Goal: Use online tool/utility: Utilize a website feature to perform a specific function

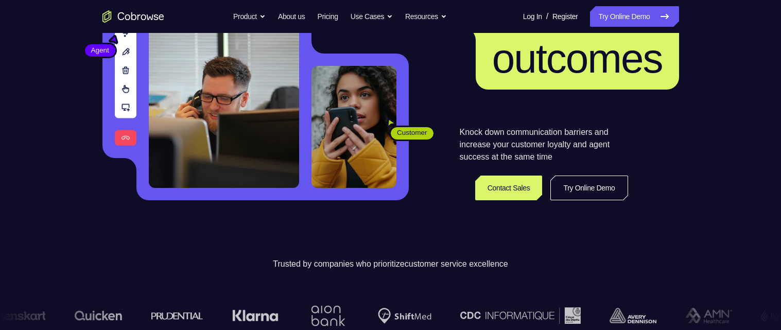
scroll to position [190, 0]
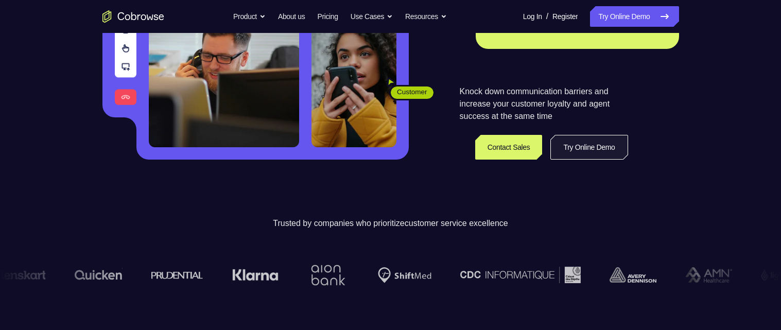
click at [590, 146] on link "Try Online Demo" at bounding box center [588, 147] width 77 height 25
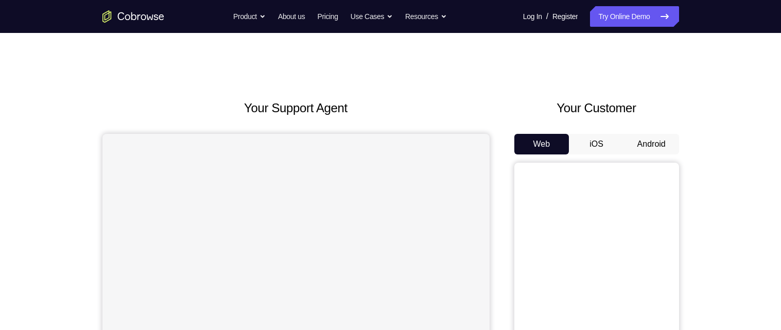
click at [654, 149] on button "Android" at bounding box center [651, 144] width 55 height 21
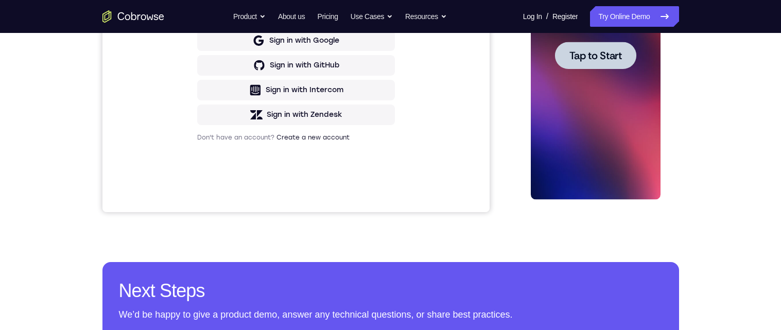
click at [600, 55] on span "Tap to Start" at bounding box center [595, 55] width 53 height 10
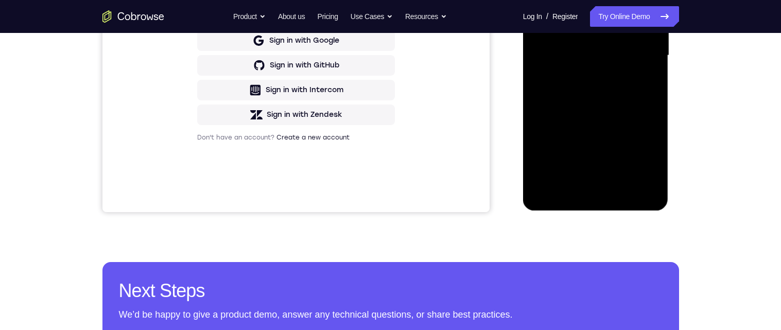
scroll to position [142, 0]
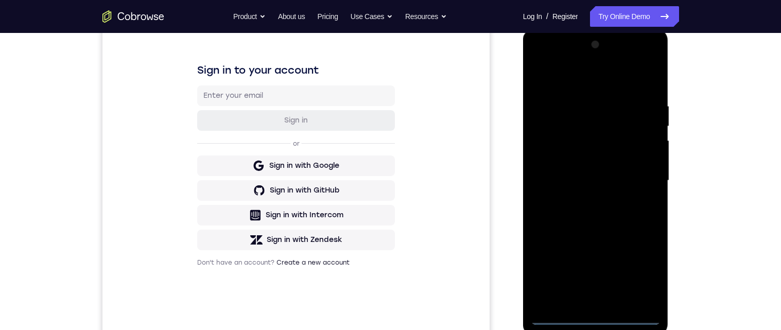
click at [598, 313] on div at bounding box center [596, 181] width 130 height 288
click at [599, 314] on div at bounding box center [596, 181] width 130 height 288
click at [554, 171] on div at bounding box center [596, 181] width 130 height 288
click at [602, 208] on div at bounding box center [596, 181] width 130 height 288
click at [603, 304] on div at bounding box center [596, 181] width 130 height 288
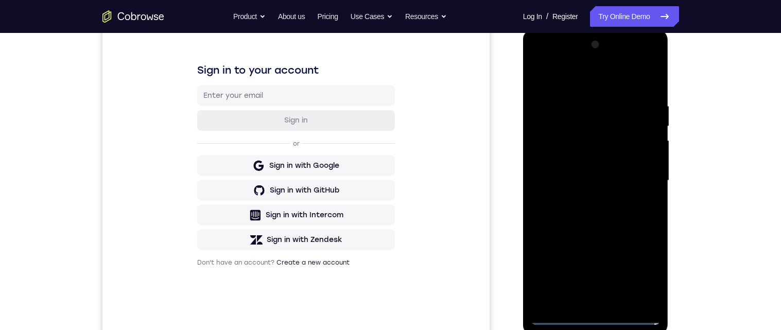
click at [623, 139] on div at bounding box center [596, 181] width 130 height 288
click at [614, 112] on div at bounding box center [596, 181] width 130 height 288
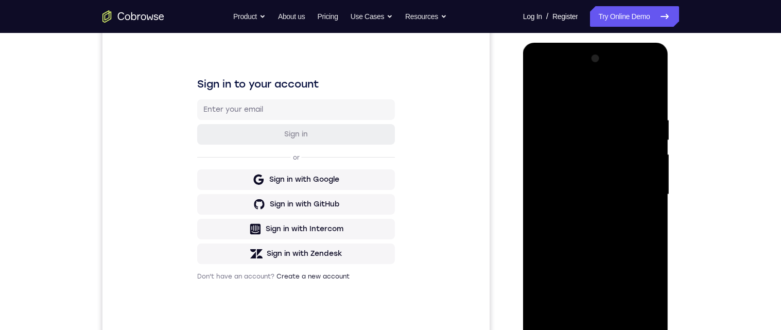
scroll to position [135, 0]
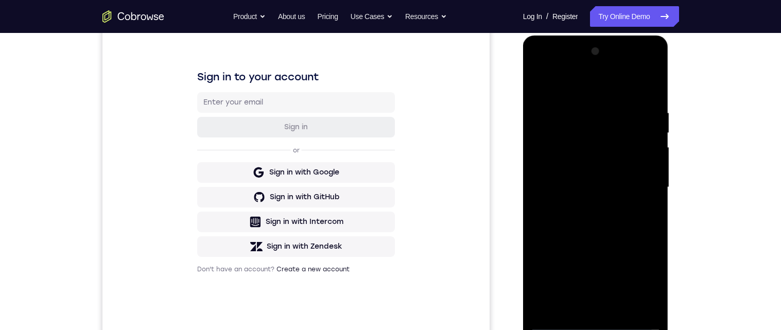
click at [618, 155] on div at bounding box center [596, 187] width 130 height 288
click at [653, 210] on div at bounding box center [596, 187] width 130 height 288
click at [652, 211] on div at bounding box center [596, 187] width 130 height 288
click at [635, 303] on div at bounding box center [596, 187] width 130 height 288
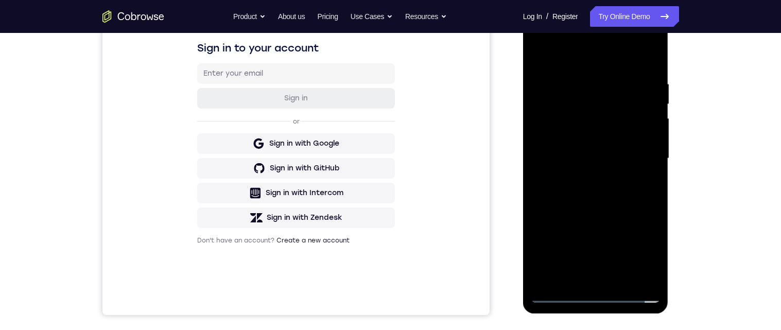
scroll to position [158, 0]
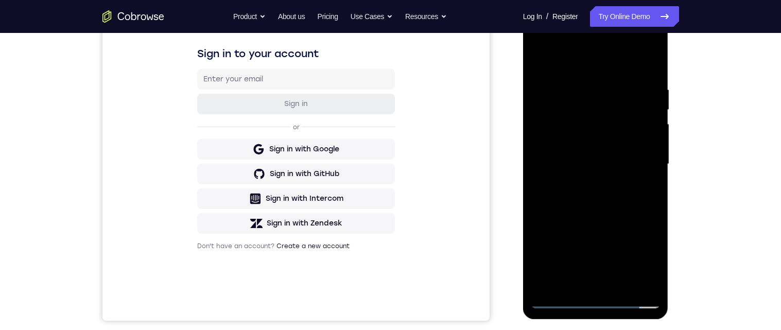
click at [642, 284] on div at bounding box center [596, 164] width 130 height 288
click at [594, 286] on div at bounding box center [596, 164] width 130 height 288
click at [652, 161] on div at bounding box center [596, 164] width 130 height 288
click at [613, 134] on div at bounding box center [596, 164] width 130 height 288
click at [712, 122] on div "Your Support Agent Your Customer Web iOS Android Next Steps We’d be happy to gi…" at bounding box center [390, 214] width 659 height 679
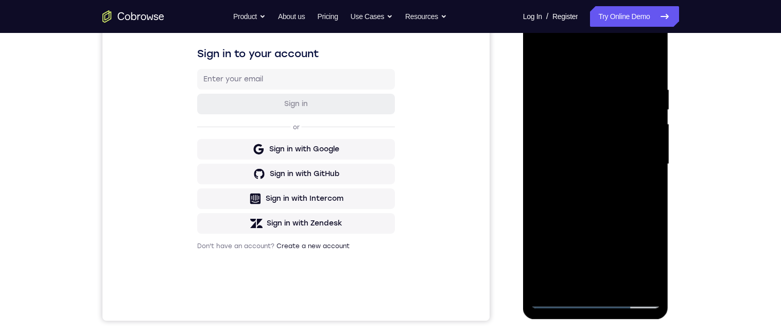
click at [654, 153] on div at bounding box center [596, 164] width 130 height 288
click at [630, 158] on div at bounding box center [596, 164] width 130 height 288
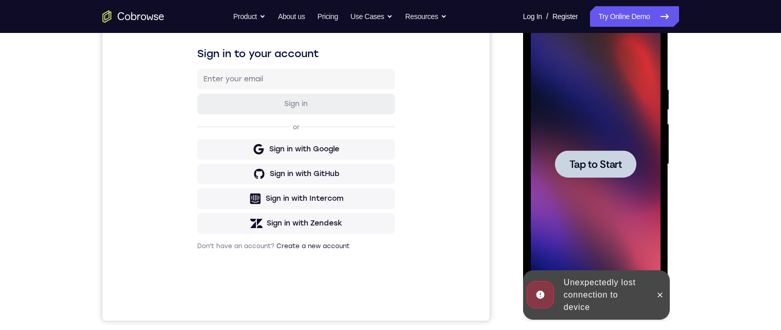
click at [659, 292] on icon at bounding box center [660, 295] width 8 height 8
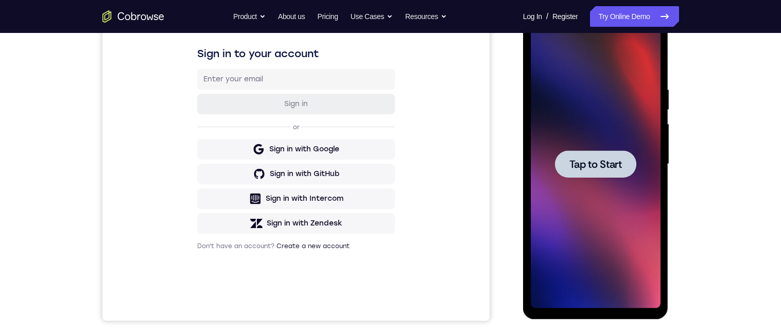
click at [564, 165] on div at bounding box center [595, 163] width 81 height 27
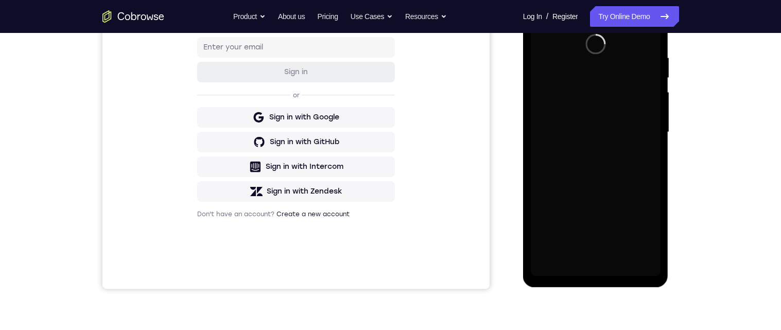
scroll to position [194, 0]
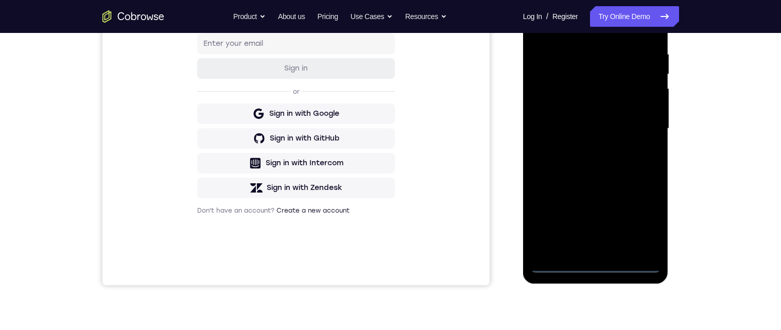
click at [596, 269] on div at bounding box center [596, 129] width 130 height 288
click at [545, 125] on div at bounding box center [596, 129] width 130 height 288
click at [609, 160] on div at bounding box center [596, 129] width 130 height 288
click at [598, 163] on div at bounding box center [596, 129] width 130 height 288
click at [596, 257] on div at bounding box center [596, 129] width 130 height 288
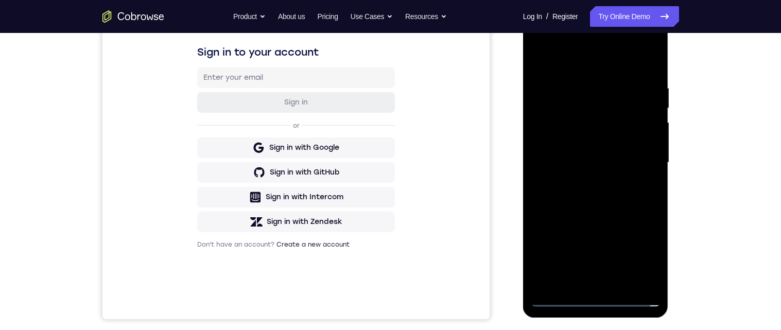
scroll to position [156, 0]
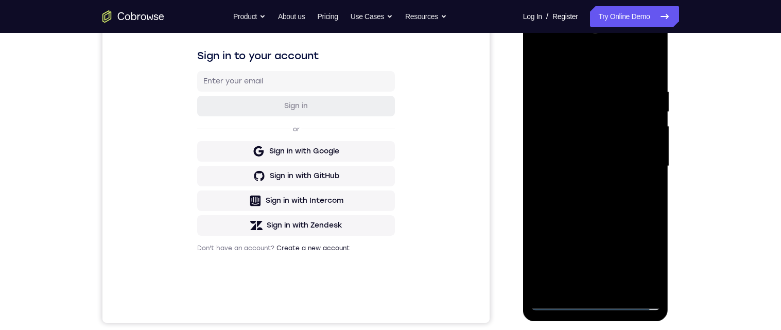
click at [616, 121] on div at bounding box center [596, 166] width 130 height 288
click at [607, 103] on div at bounding box center [596, 166] width 130 height 288
click at [601, 129] on div at bounding box center [596, 166] width 130 height 288
click at [637, 189] on div at bounding box center [596, 166] width 130 height 288
click at [638, 195] on div at bounding box center [596, 166] width 130 height 288
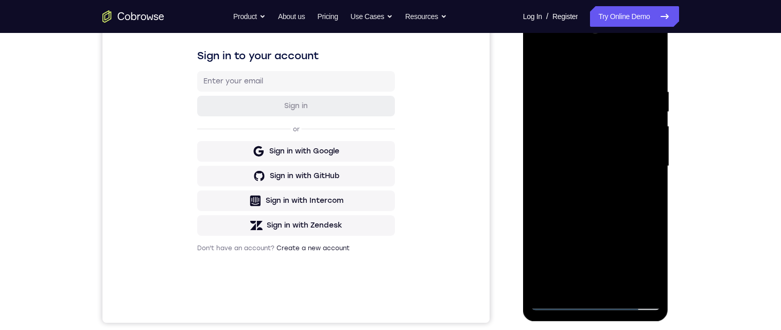
click at [644, 191] on div at bounding box center [596, 166] width 130 height 288
click at [635, 280] on div at bounding box center [596, 166] width 130 height 288
click at [642, 291] on div at bounding box center [596, 166] width 130 height 288
click at [585, 292] on div at bounding box center [596, 166] width 130 height 288
click at [650, 161] on div at bounding box center [596, 166] width 130 height 288
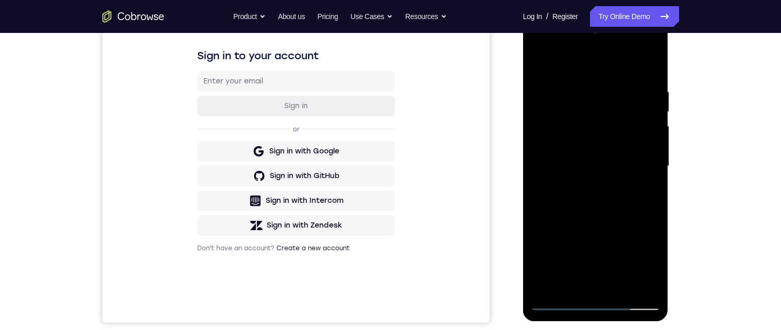
click at [653, 160] on div at bounding box center [596, 166] width 130 height 288
click at [626, 134] on div at bounding box center [596, 166] width 130 height 288
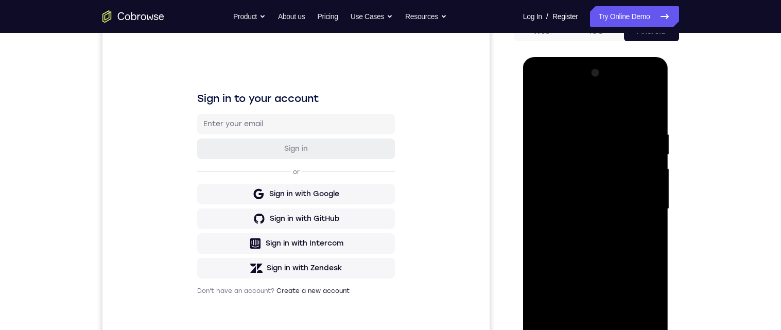
scroll to position [111, 0]
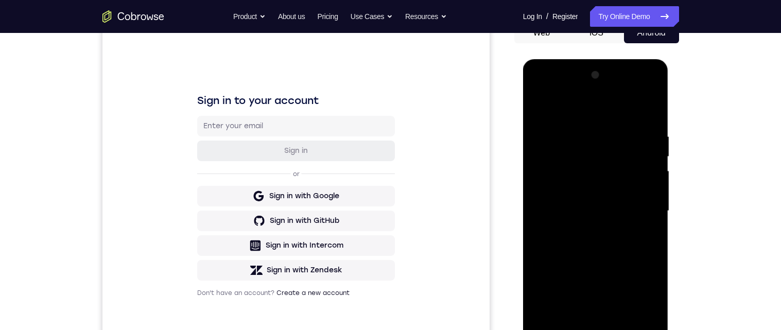
click at [705, 165] on div "Your Support Agent Your Customer Web iOS Android Next Steps We’d be happy to gi…" at bounding box center [390, 261] width 659 height 679
click at [639, 182] on div at bounding box center [596, 211] width 130 height 288
click at [654, 99] on div at bounding box center [596, 211] width 130 height 288
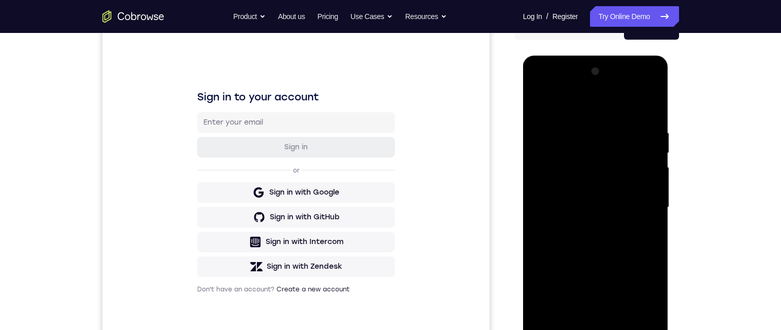
scroll to position [115, 0]
click at [581, 89] on div at bounding box center [596, 207] width 130 height 288
click at [656, 191] on div at bounding box center [596, 207] width 130 height 288
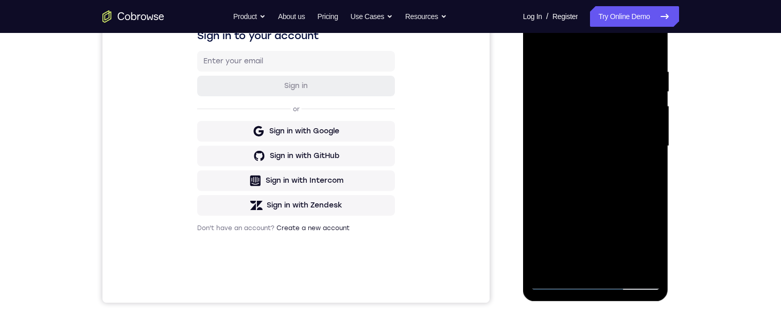
scroll to position [179, 0]
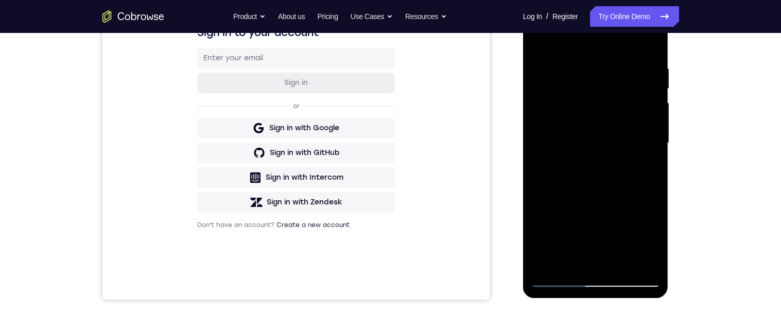
click at [623, 159] on div at bounding box center [596, 143] width 130 height 288
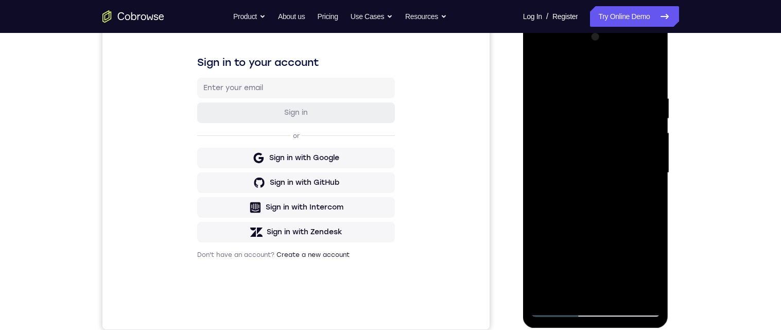
scroll to position [141, 0]
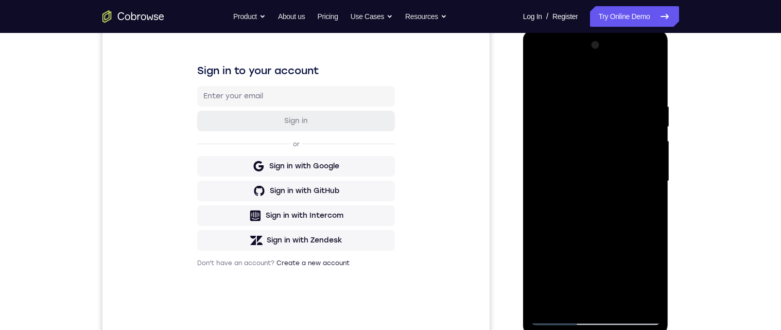
click at [637, 63] on div at bounding box center [596, 181] width 130 height 288
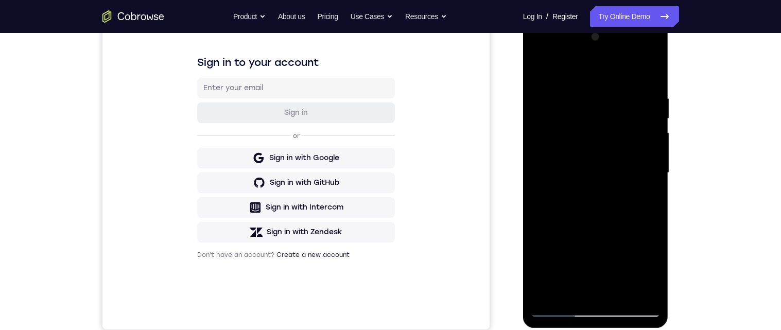
scroll to position [185, 0]
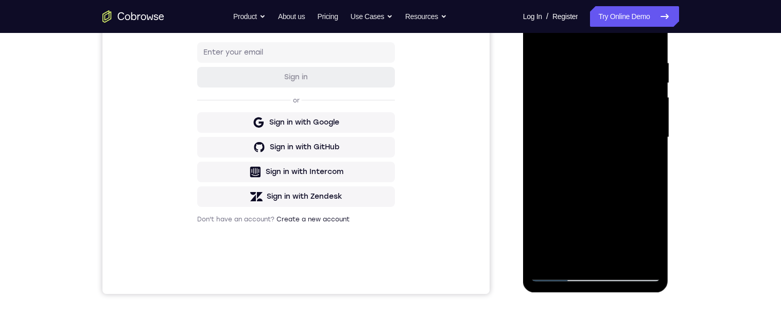
click at [637, 97] on div at bounding box center [596, 137] width 130 height 288
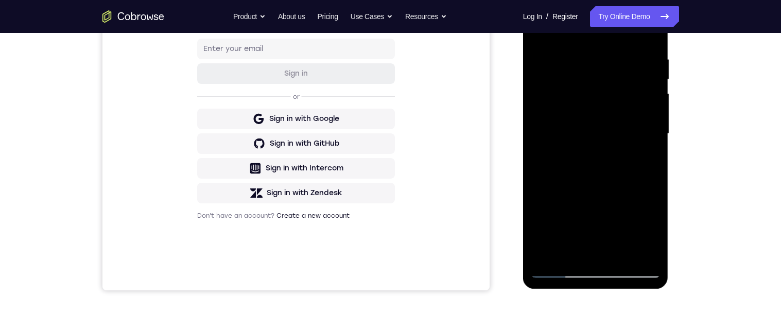
click at [647, 88] on div at bounding box center [596, 134] width 130 height 288
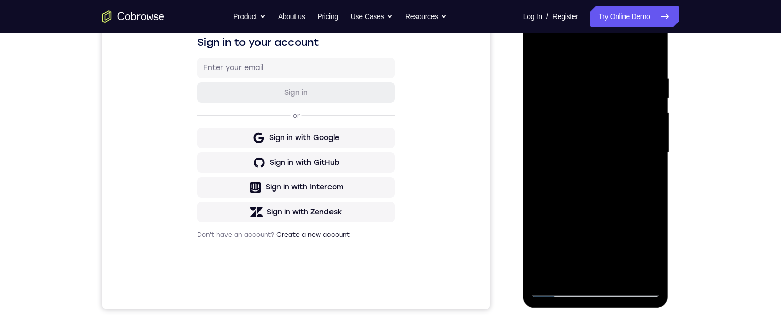
scroll to position [127, 0]
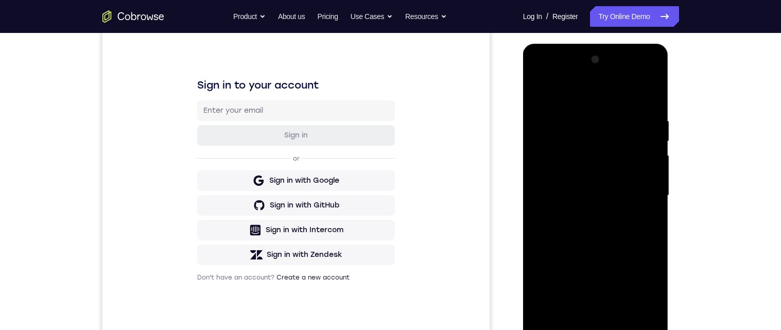
click at [638, 77] on div at bounding box center [596, 195] width 130 height 288
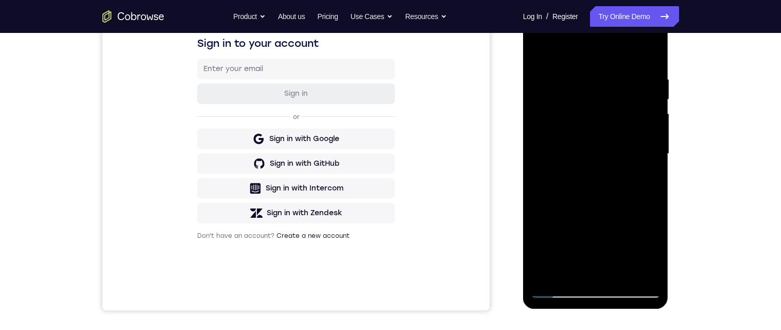
scroll to position [122, 0]
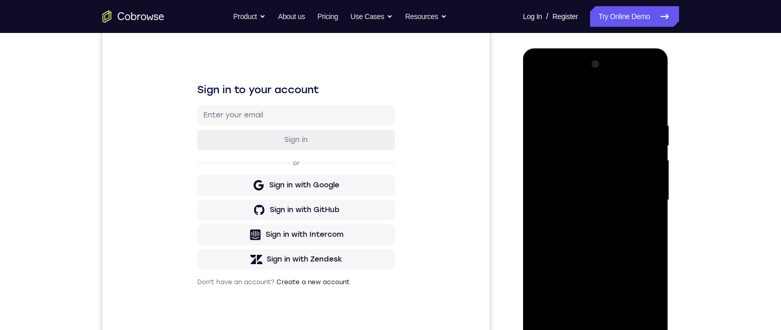
click at [546, 83] on div at bounding box center [596, 200] width 130 height 288
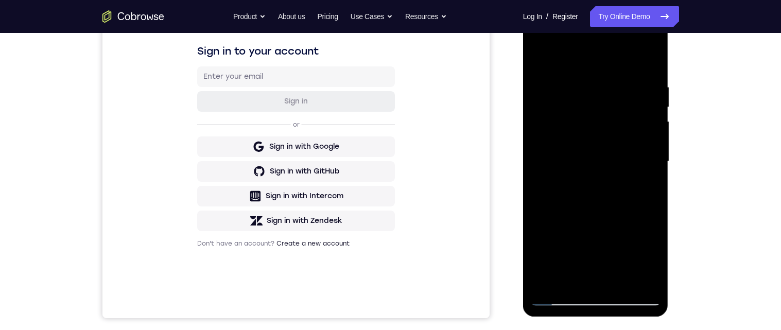
scroll to position [164, 0]
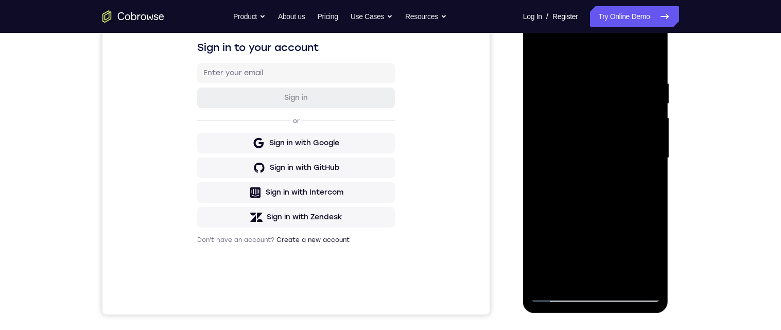
click at [556, 300] on div at bounding box center [596, 158] width 130 height 288
click at [560, 297] on div at bounding box center [596, 158] width 130 height 288
